Goal: Information Seeking & Learning: Learn about a topic

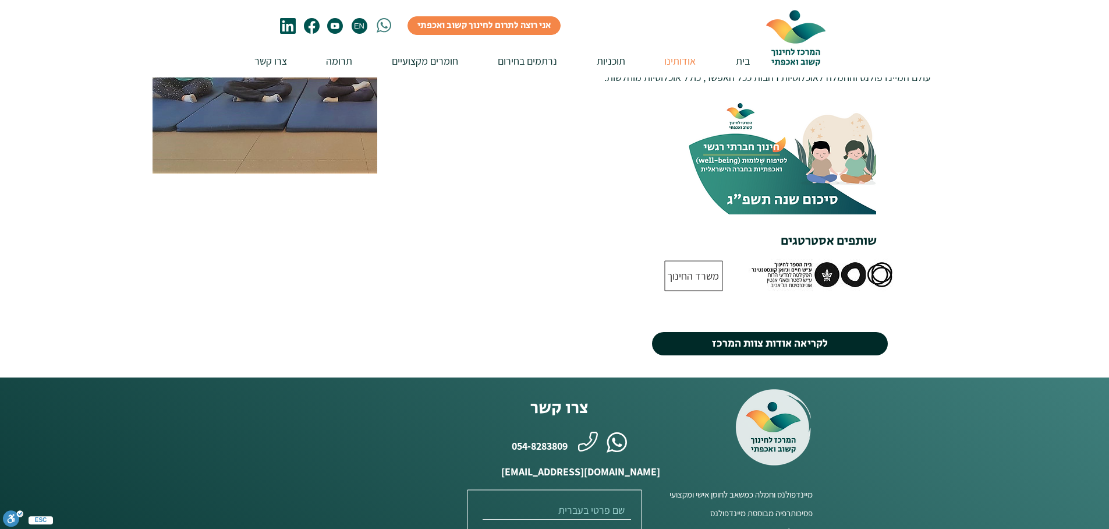
click at [772, 336] on span "לקריאה אודות צוות המרכז" at bounding box center [770, 344] width 116 height 16
click at [764, 336] on span "לקריאה אודות צוות המרכז" at bounding box center [770, 344] width 116 height 16
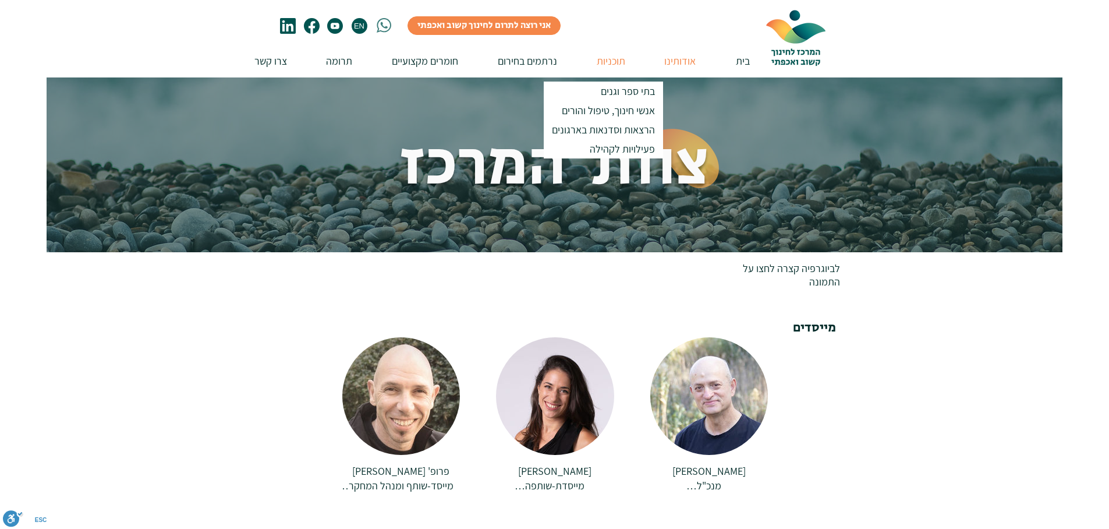
click at [613, 56] on p "תוכניות" at bounding box center [611, 60] width 40 height 33
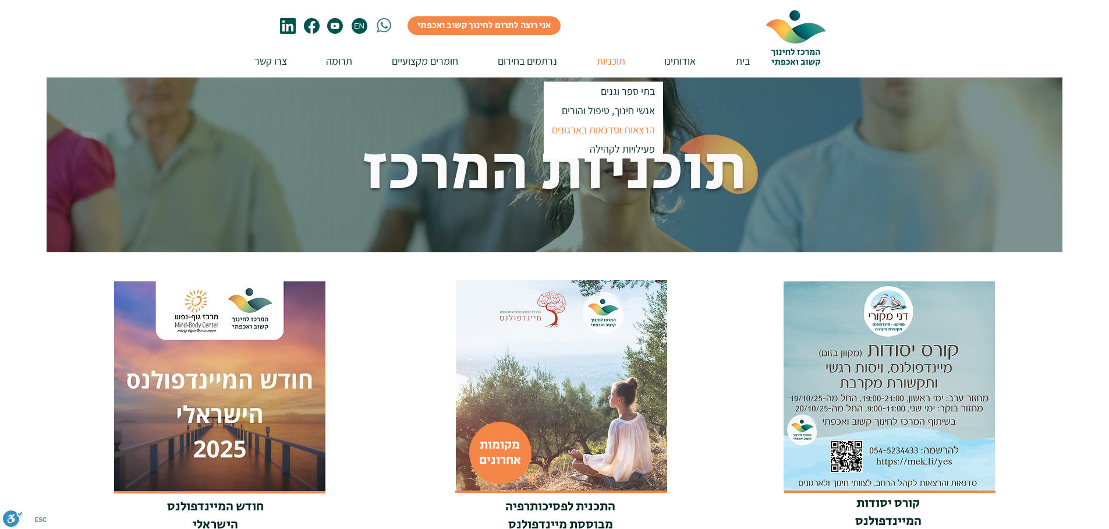
click at [620, 130] on p "הרצאות וסדנאות בארגונים" at bounding box center [604, 129] width 114 height 19
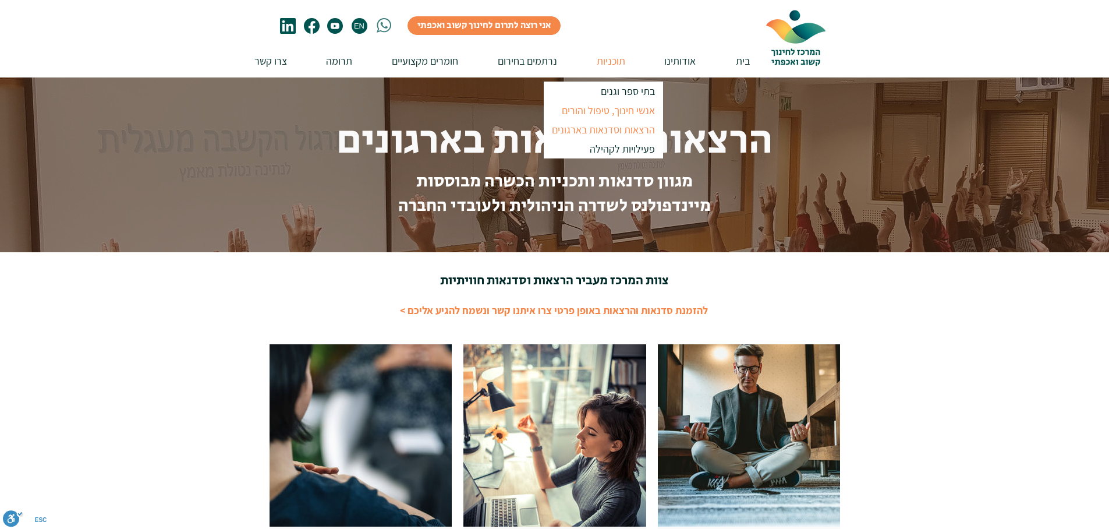
click at [605, 111] on p "אנשי חינוך, טיפול והורים" at bounding box center [609, 110] width 104 height 19
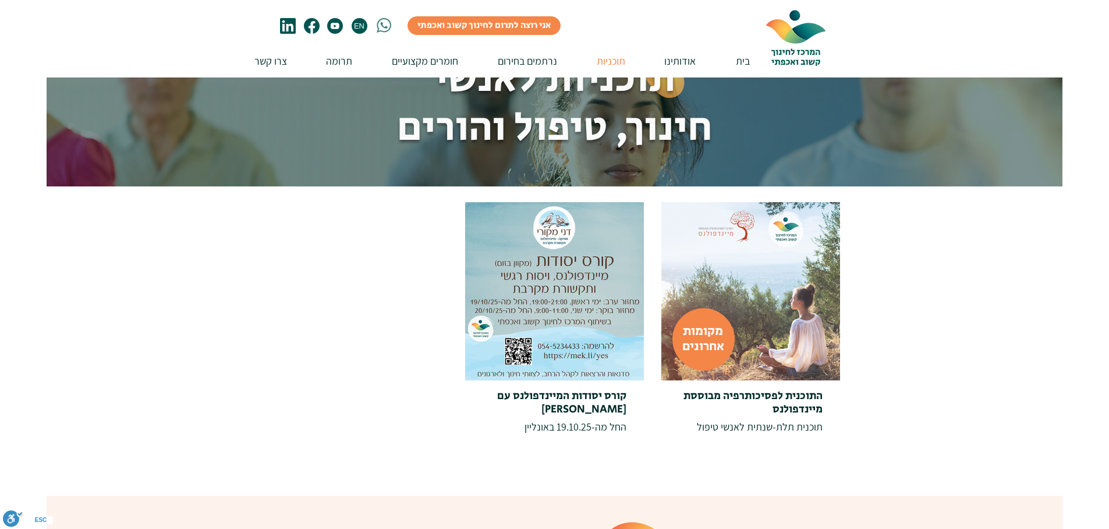
scroll to position [58, 0]
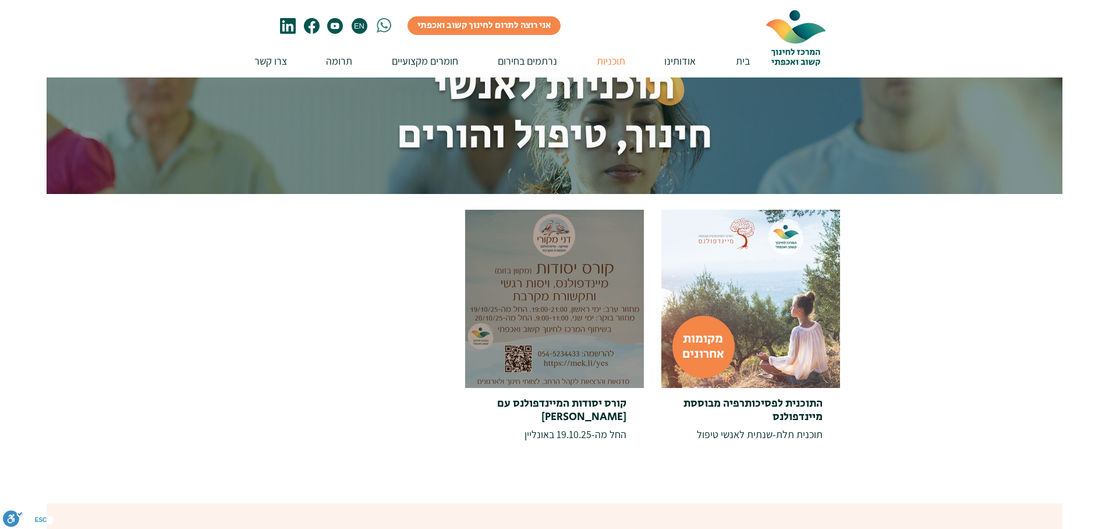
click at [571, 298] on div at bounding box center [554, 299] width 179 height 178
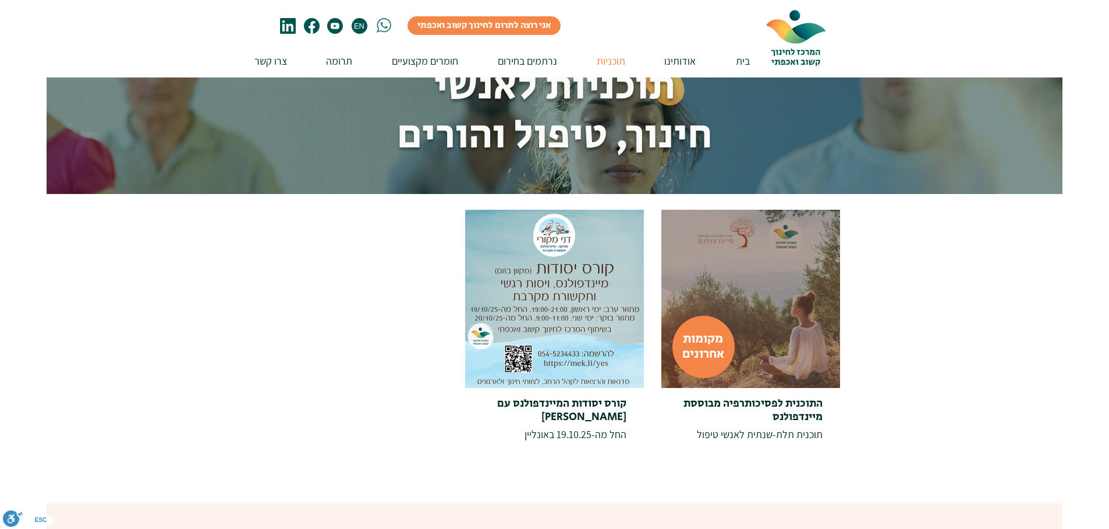
click at [761, 292] on div at bounding box center [751, 299] width 179 height 178
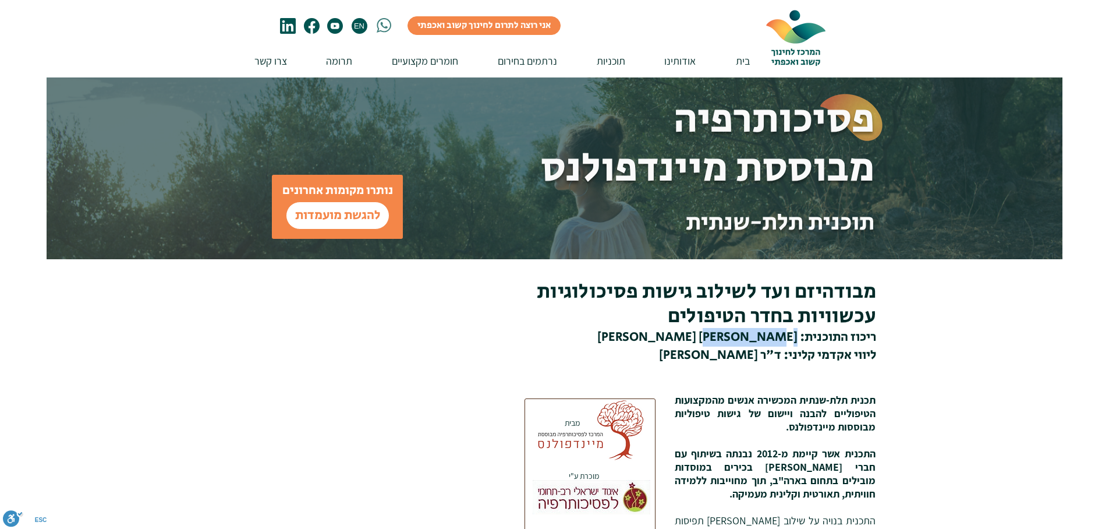
drag, startPoint x: 794, startPoint y: 338, endPoint x: 736, endPoint y: 337, distance: 58.2
click at [736, 337] on span "ריכוז התוכנית: [PERSON_NAME] [PERSON_NAME]" at bounding box center [737, 337] width 279 height 19
copy span "[PERSON_NAME]"
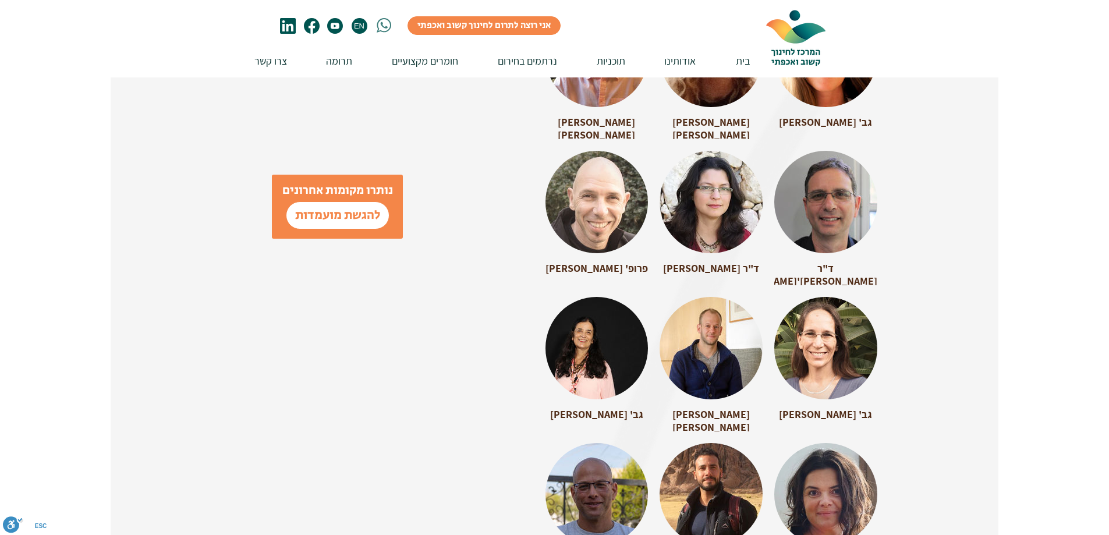
scroll to position [1747, 0]
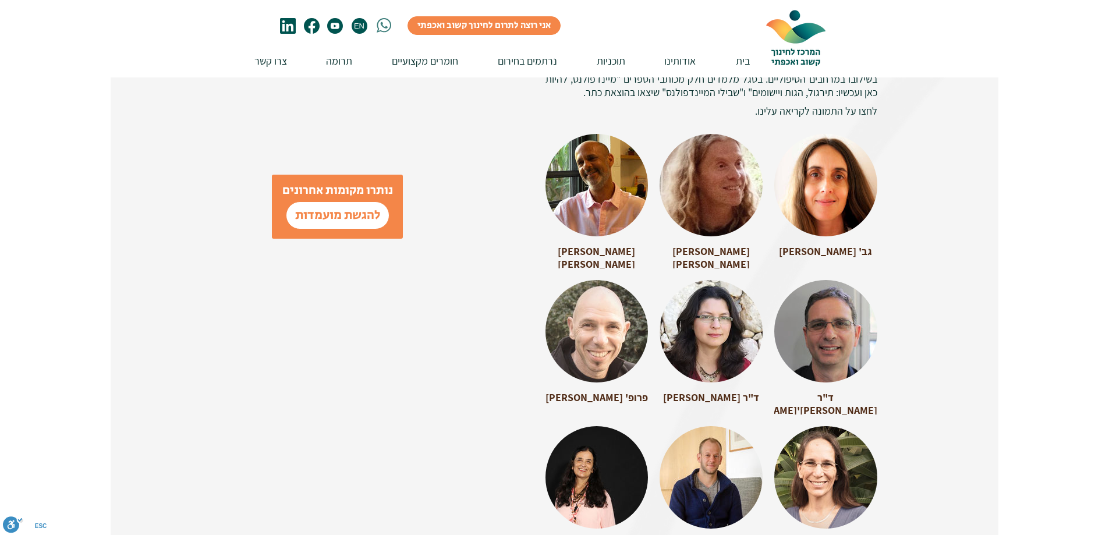
click at [829, 140] on div at bounding box center [826, 180] width 103 height 92
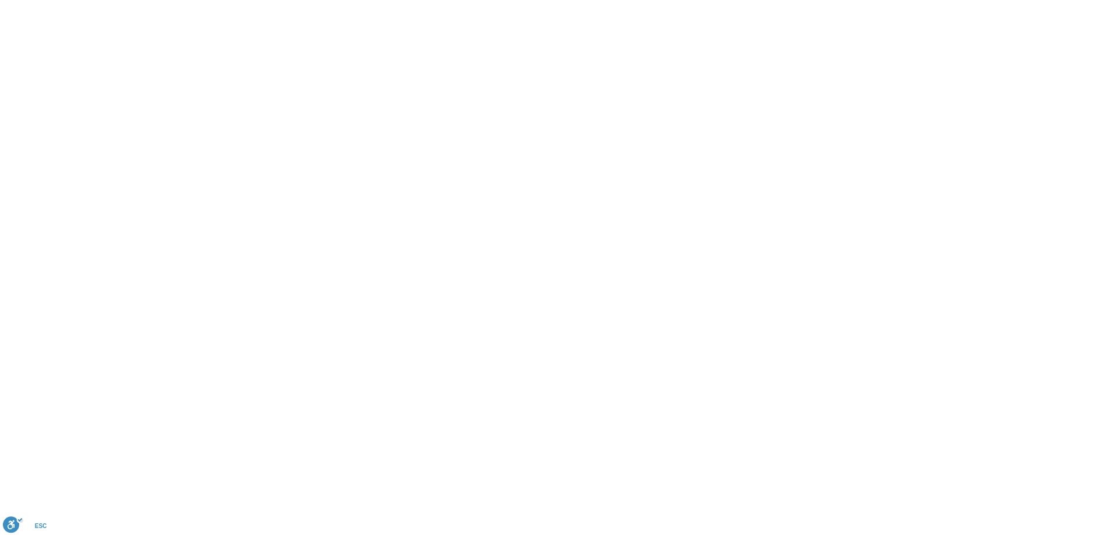
scroll to position [0, 0]
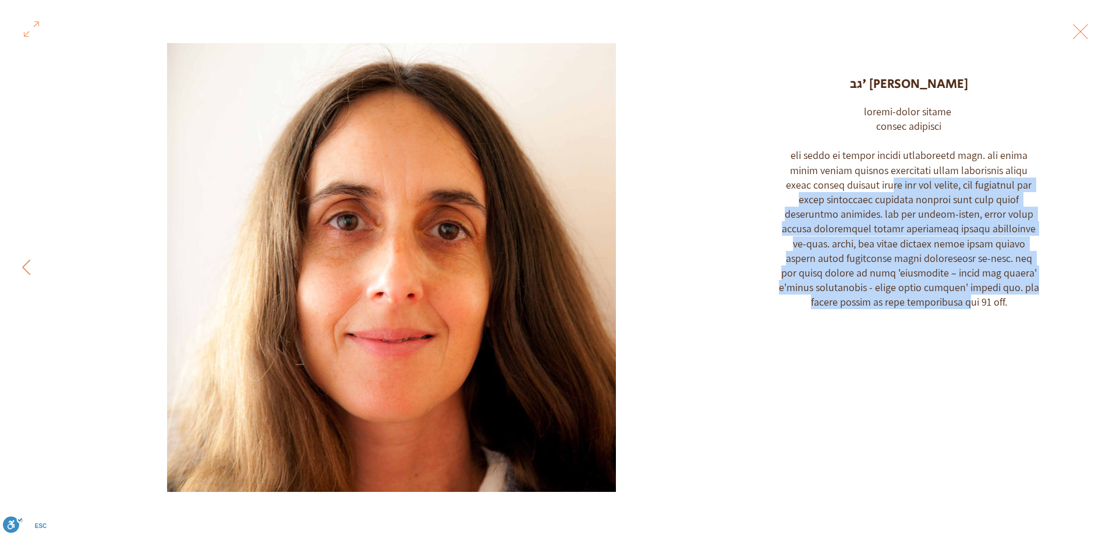
drag, startPoint x: 955, startPoint y: 186, endPoint x: 898, endPoint y: 313, distance: 139.7
click at [898, 313] on div "גב' [PERSON_NAME]" at bounding box center [943, 164] width 333 height 328
click at [963, 266] on div "Gallery item, detailed view" at bounding box center [909, 207] width 261 height 206
click at [967, 266] on div "Gallery item, detailed view" at bounding box center [909, 207] width 261 height 206
